Goal: Check status: Check status

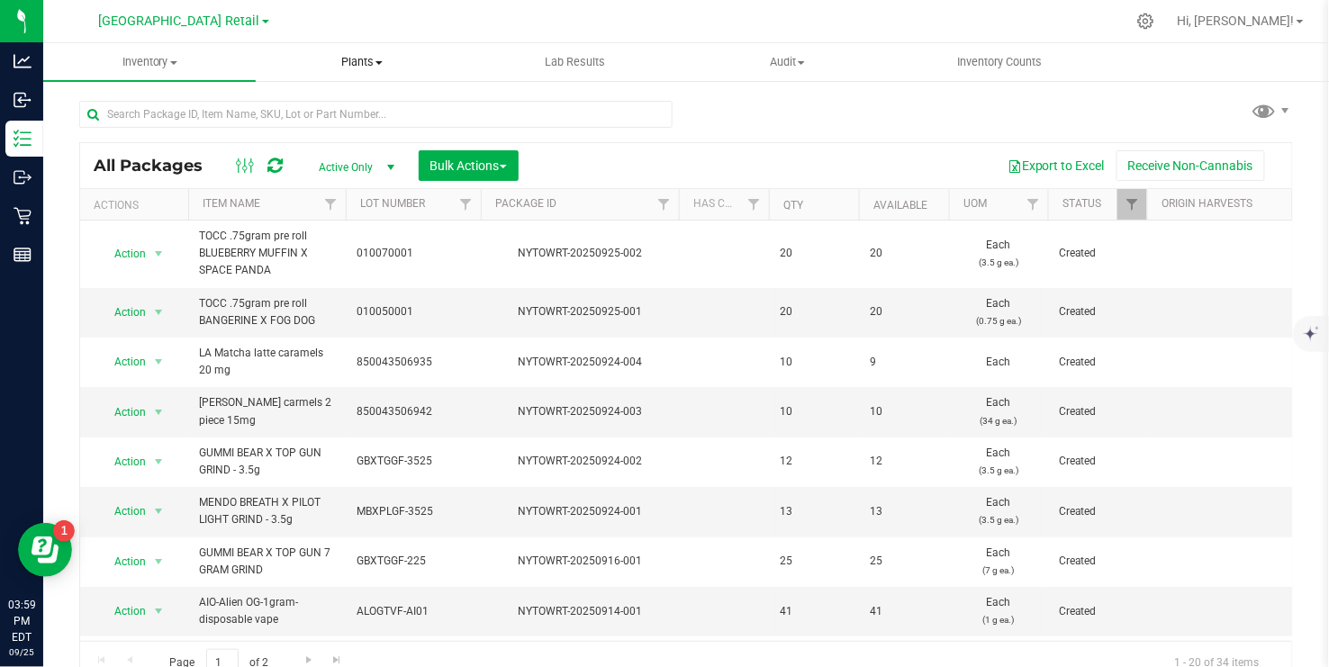
scroll to position [272, 0]
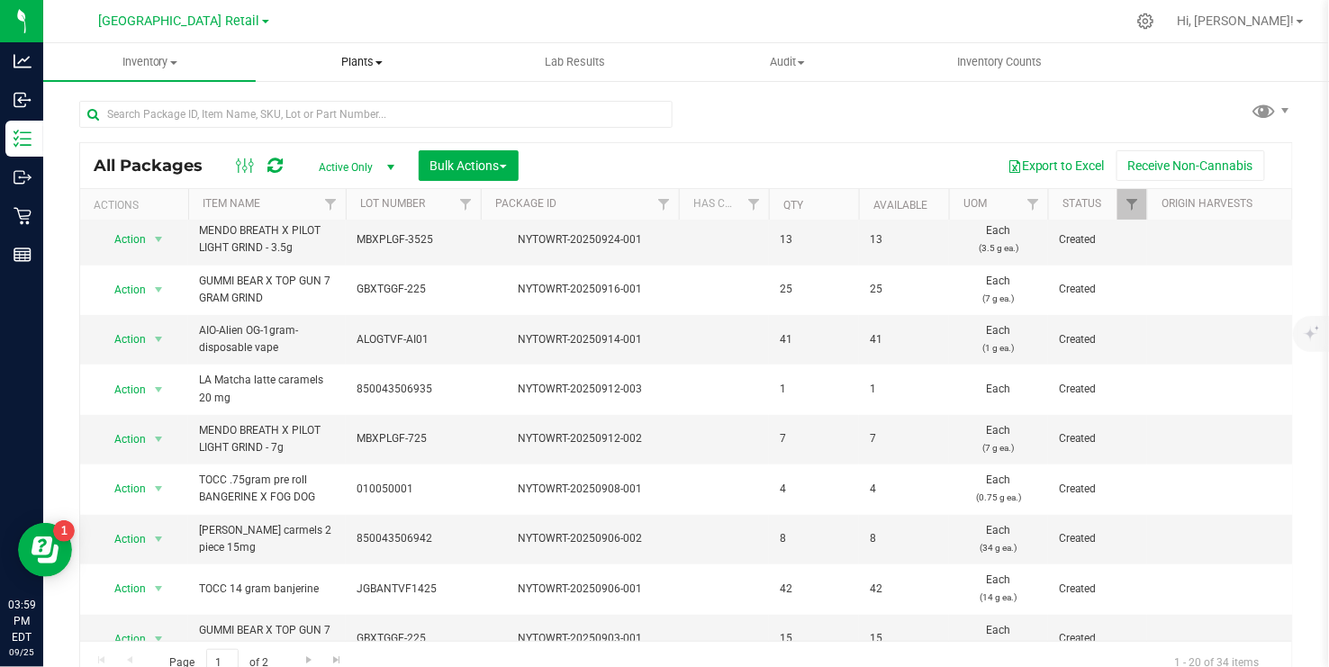
click at [372, 62] on span "Plants" at bounding box center [362, 62] width 211 height 16
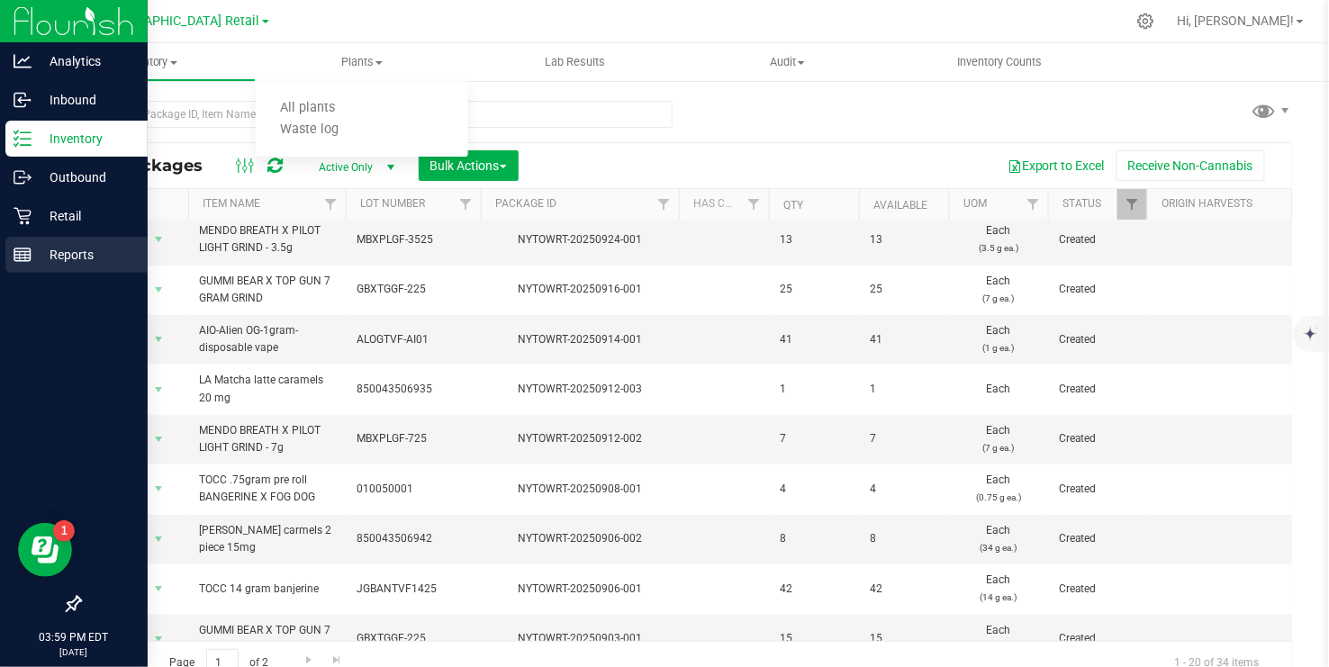
click at [59, 250] on p "Reports" at bounding box center [86, 255] width 108 height 22
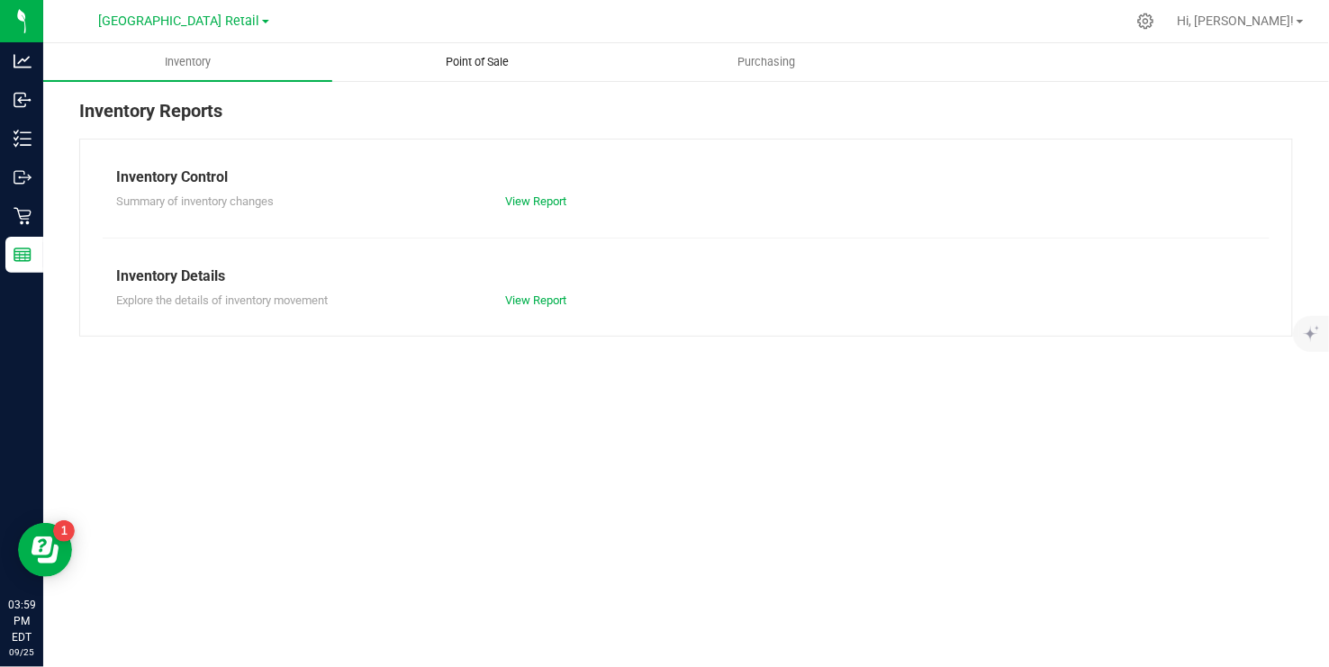
click at [482, 68] on span "Point of Sale" at bounding box center [477, 62] width 112 height 16
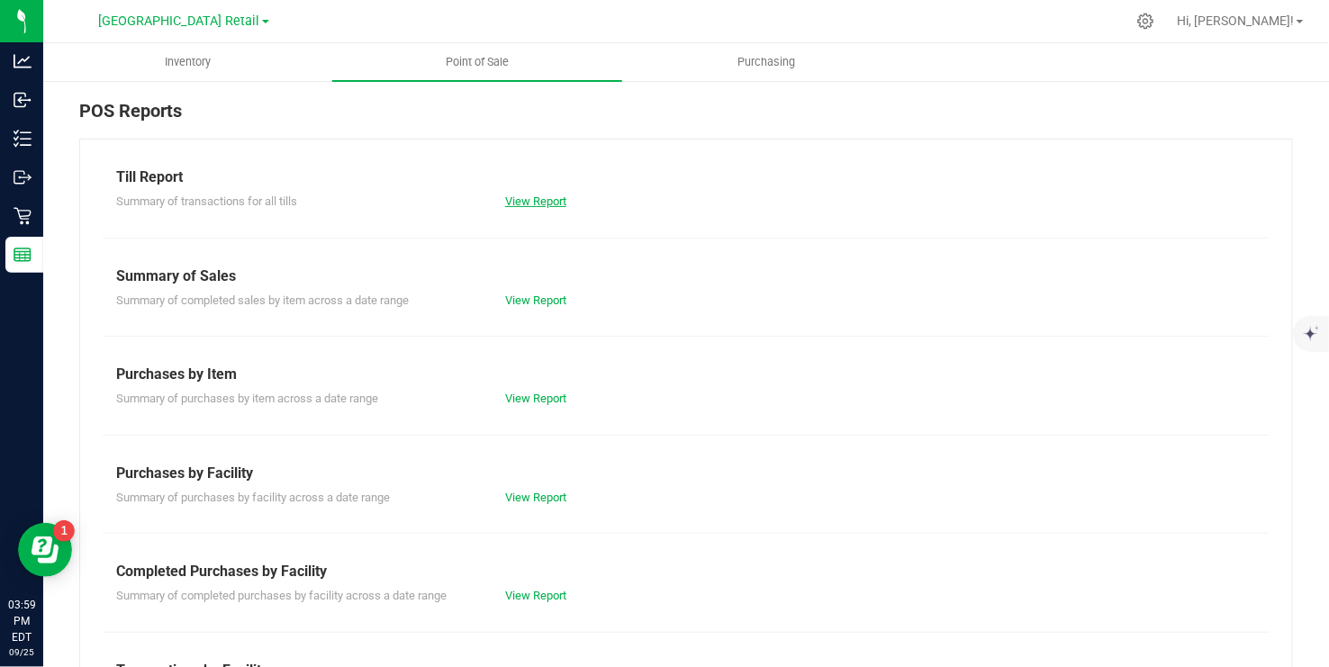
click at [546, 199] on link "View Report" at bounding box center [535, 201] width 61 height 14
